Goal: Browse casually: Explore the website without a specific task or goal

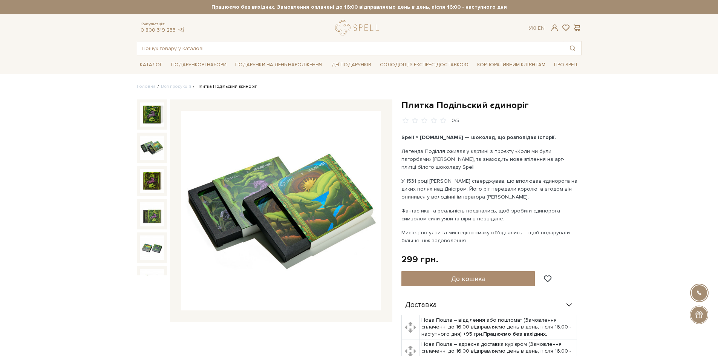
click at [151, 143] on img at bounding box center [152, 148] width 24 height 24
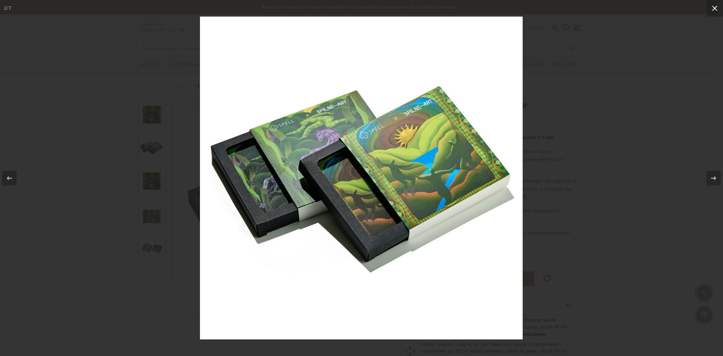
click at [714, 11] on icon at bounding box center [715, 8] width 9 height 9
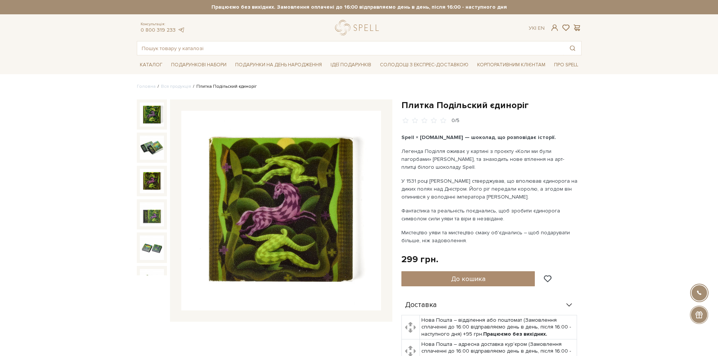
click at [154, 177] on img at bounding box center [152, 181] width 24 height 24
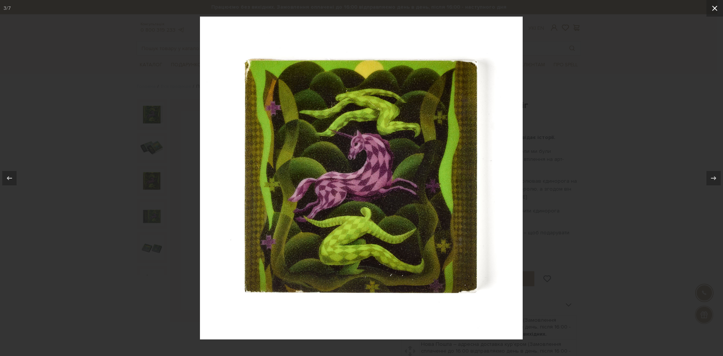
click at [711, 10] on icon at bounding box center [715, 8] width 9 height 9
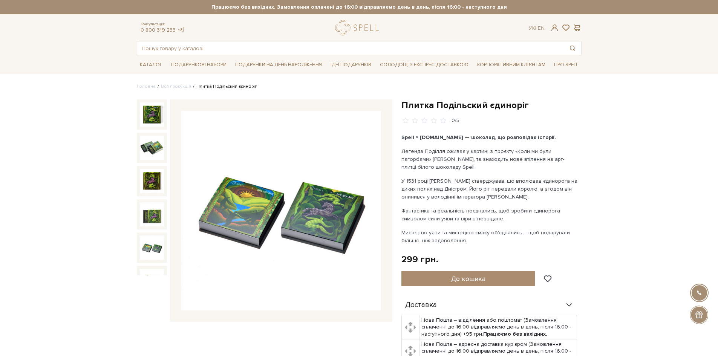
click at [141, 244] on img at bounding box center [152, 247] width 24 height 24
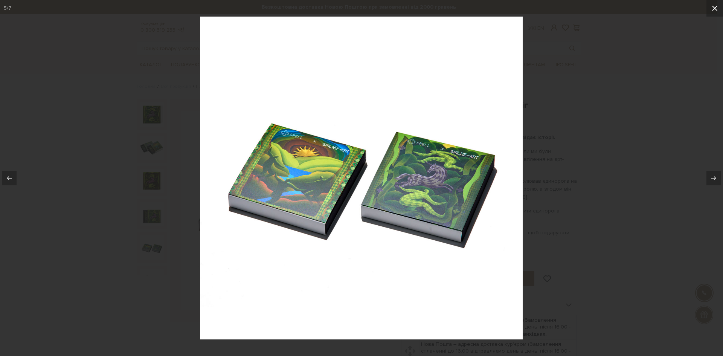
click at [714, 7] on icon at bounding box center [714, 8] width 5 height 5
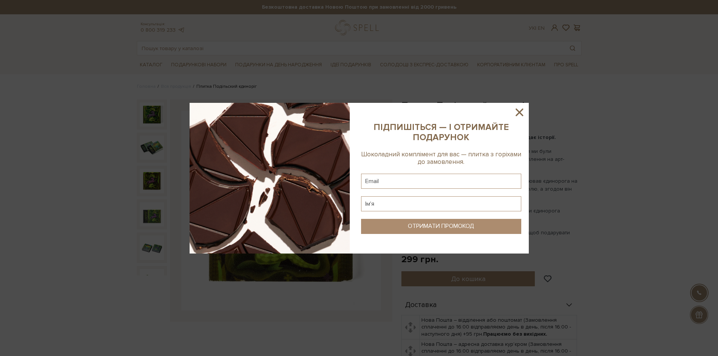
click at [519, 110] on icon at bounding box center [519, 112] width 13 height 13
